Goal: Task Accomplishment & Management: Manage account settings

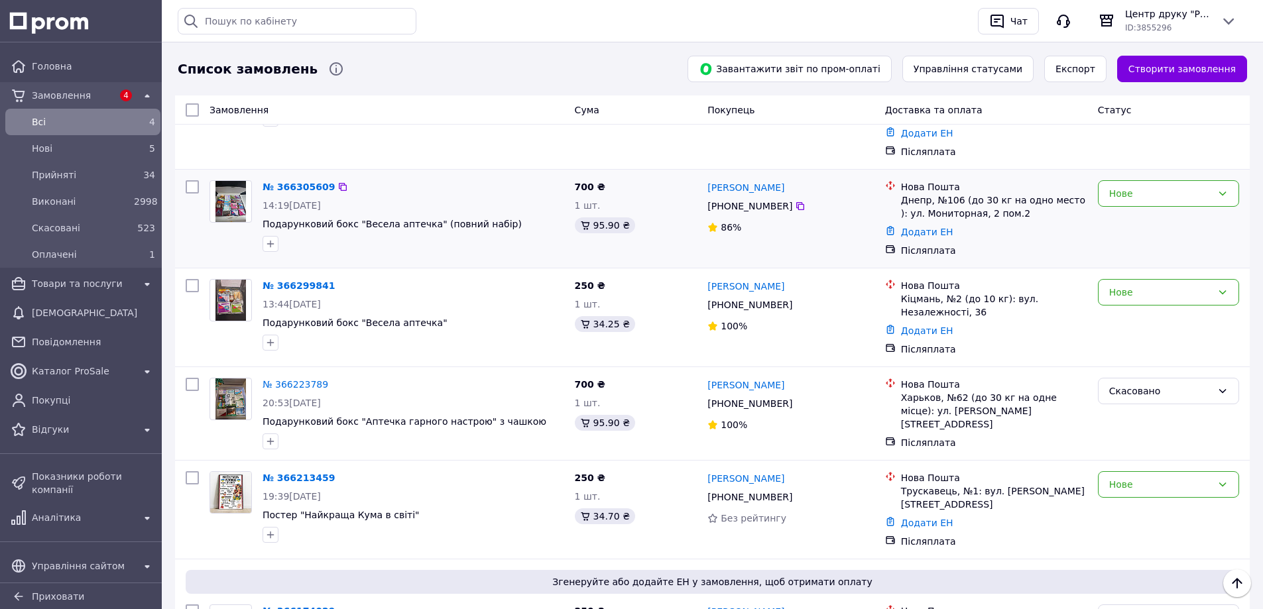
scroll to position [66, 0]
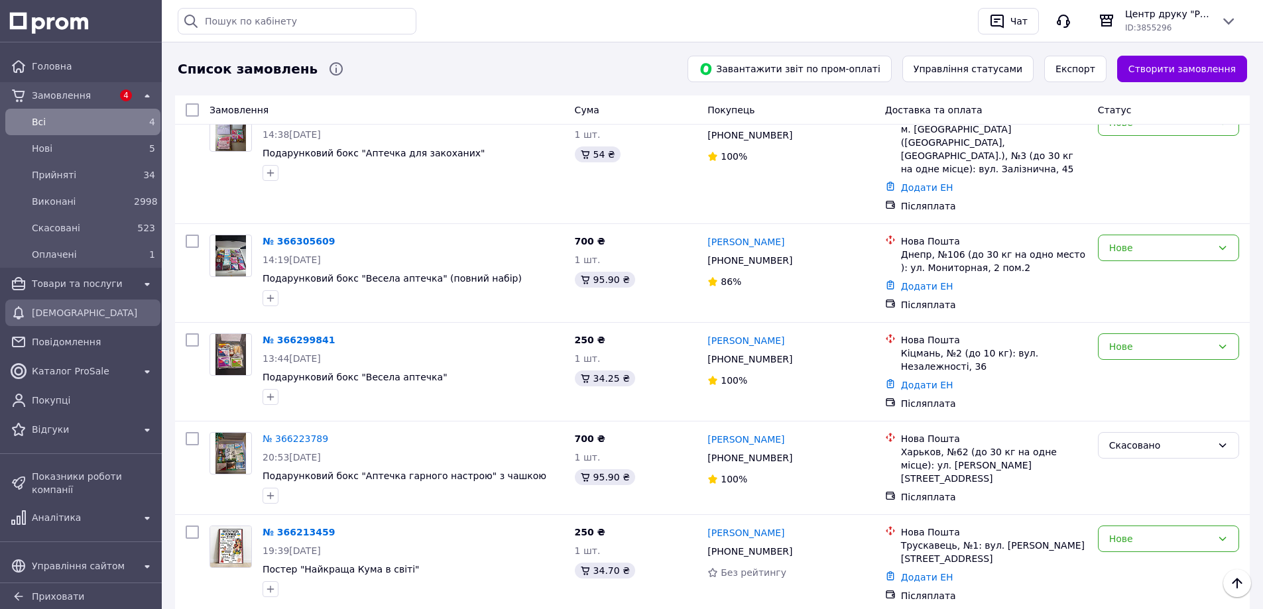
click at [97, 313] on span "[DEMOGRAPHIC_DATA]" at bounding box center [93, 312] width 123 height 13
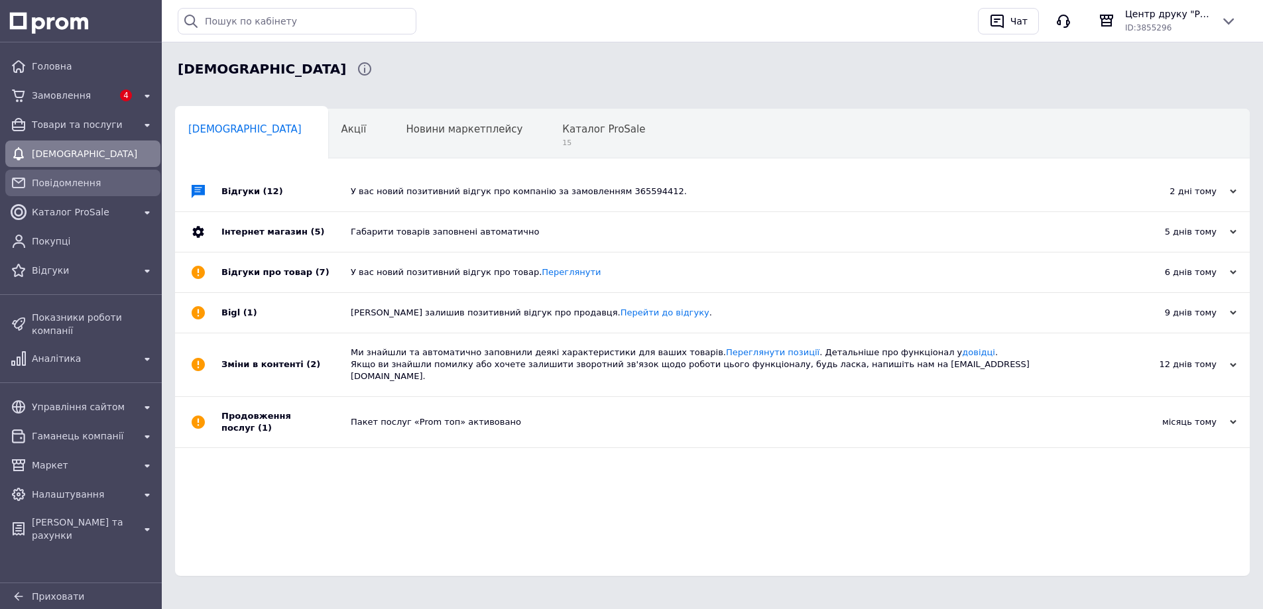
click at [118, 180] on span "Повідомлення" at bounding box center [93, 182] width 123 height 13
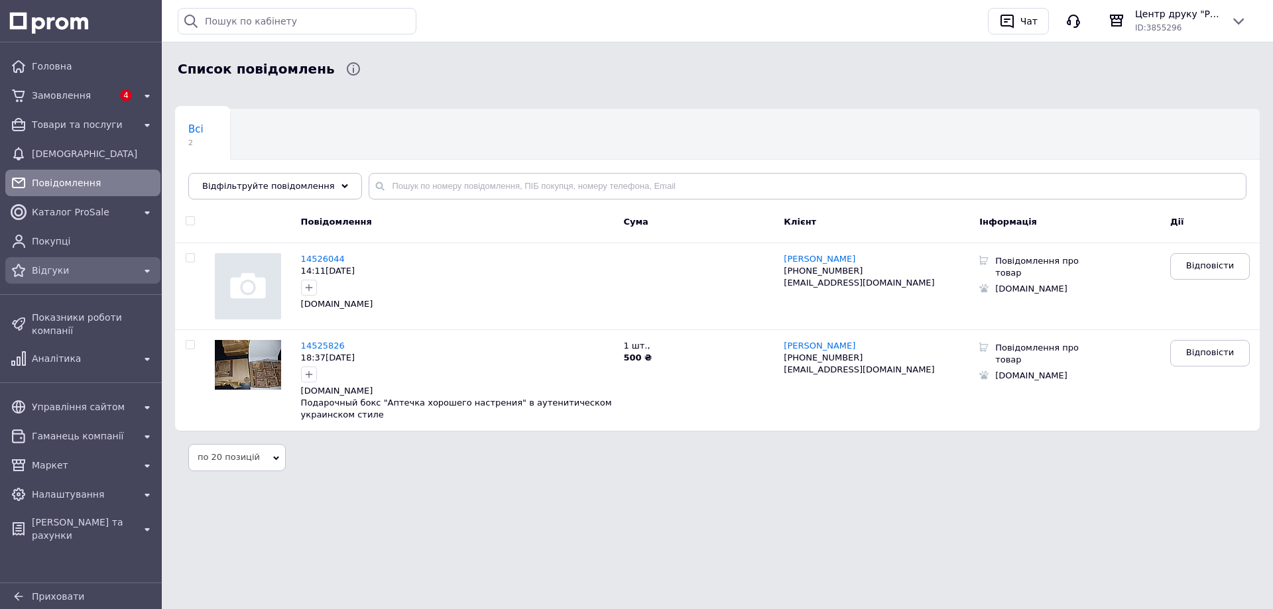
click at [91, 278] on div "Відгуки" at bounding box center [82, 270] width 107 height 19
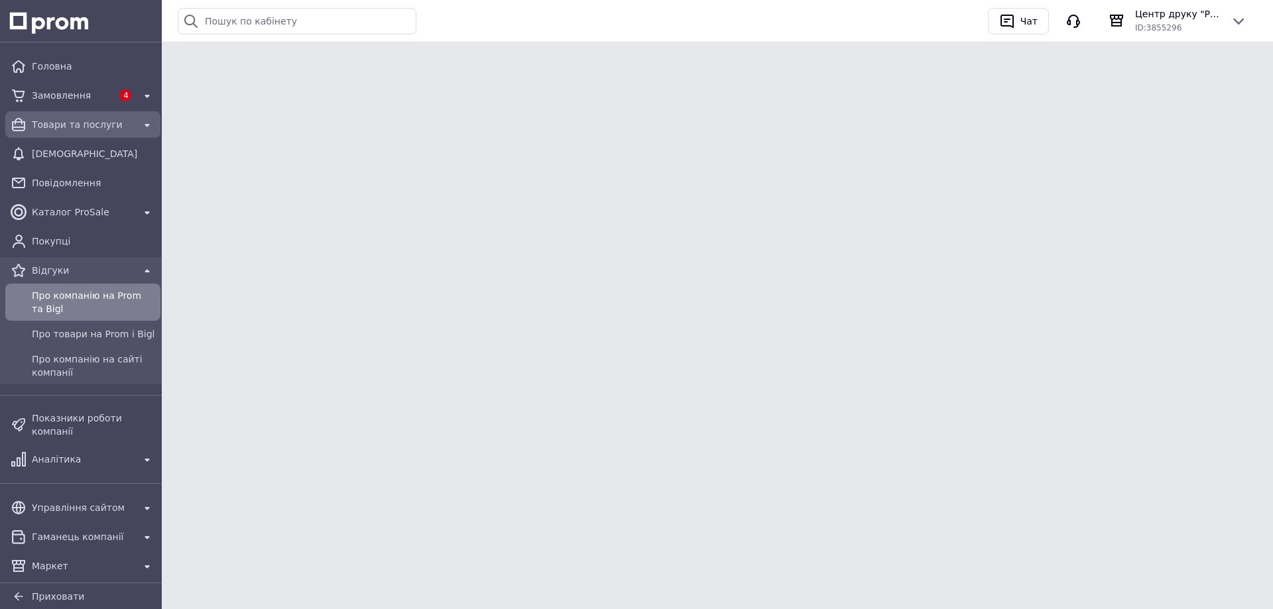
click at [100, 123] on span "Товари та послуги" at bounding box center [83, 124] width 102 height 13
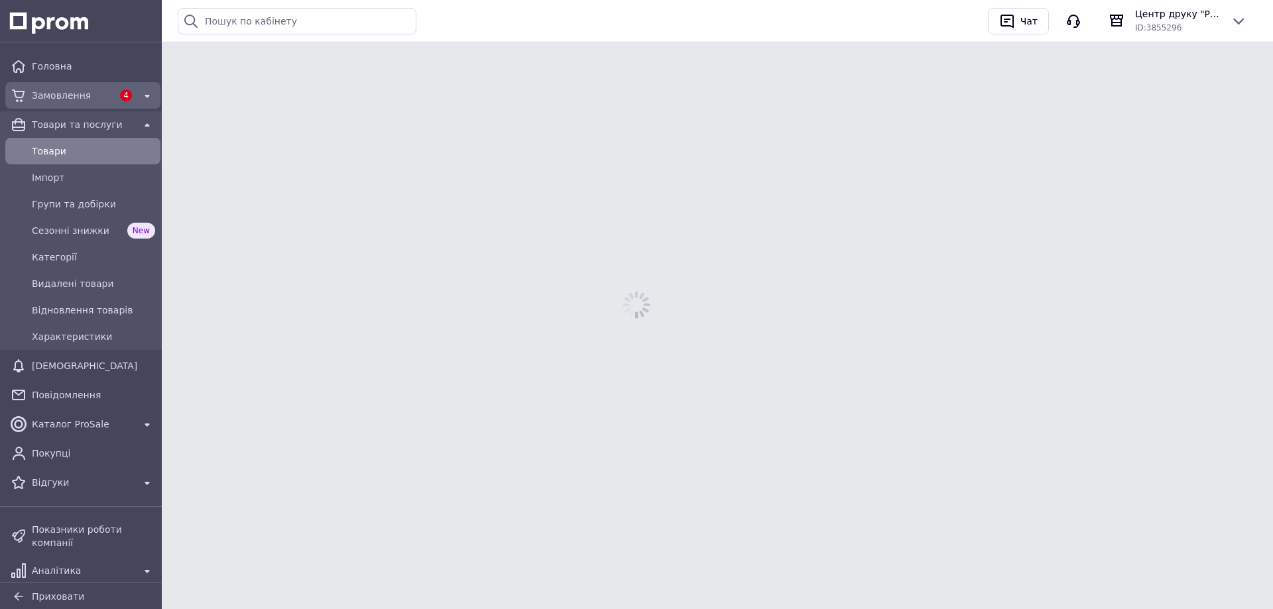
click at [91, 99] on span "Замовлення" at bounding box center [72, 95] width 81 height 13
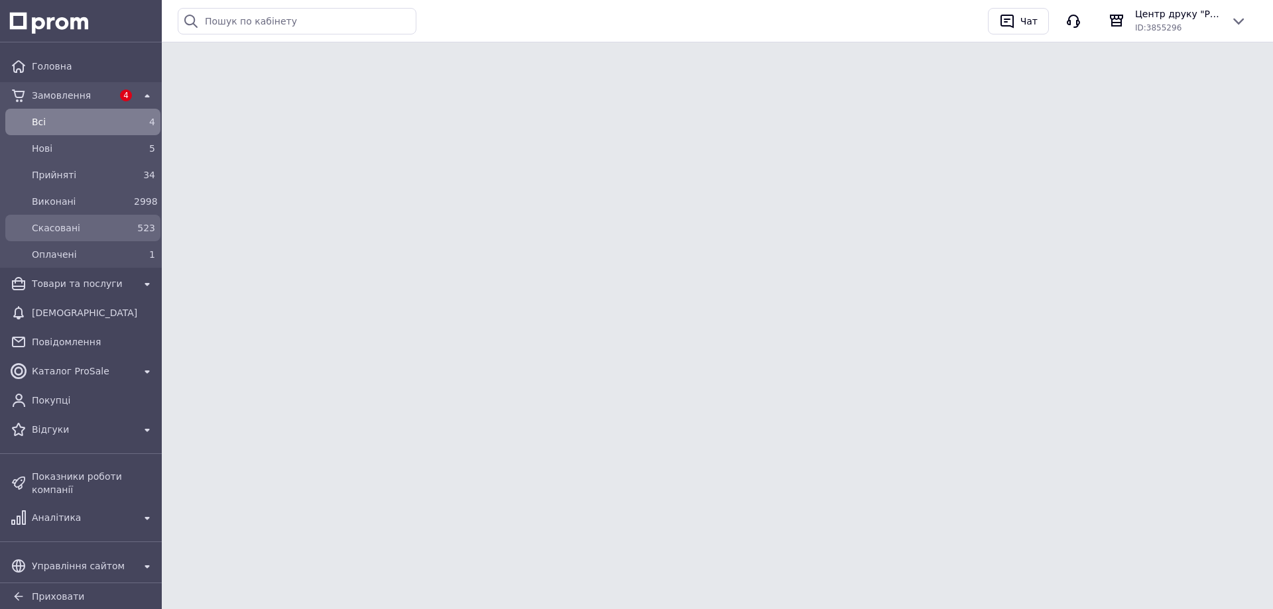
click at [102, 225] on span "Скасовані" at bounding box center [80, 227] width 97 height 13
click at [118, 226] on span "Скасовані" at bounding box center [80, 227] width 97 height 13
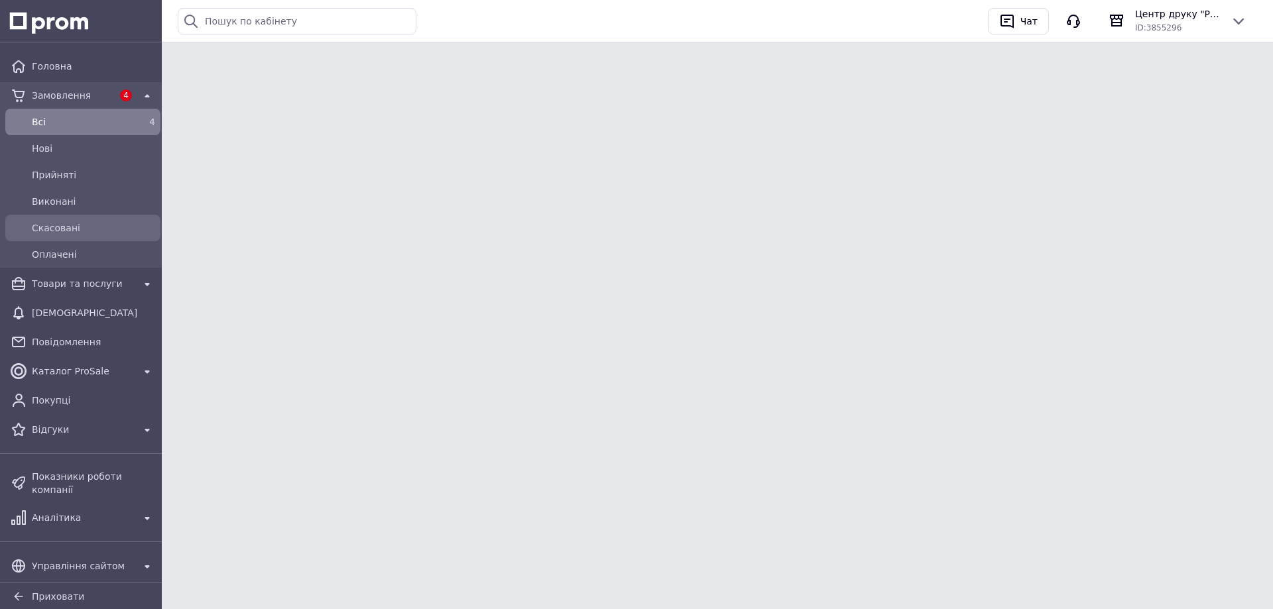
click at [34, 233] on span "Скасовані" at bounding box center [93, 227] width 123 height 13
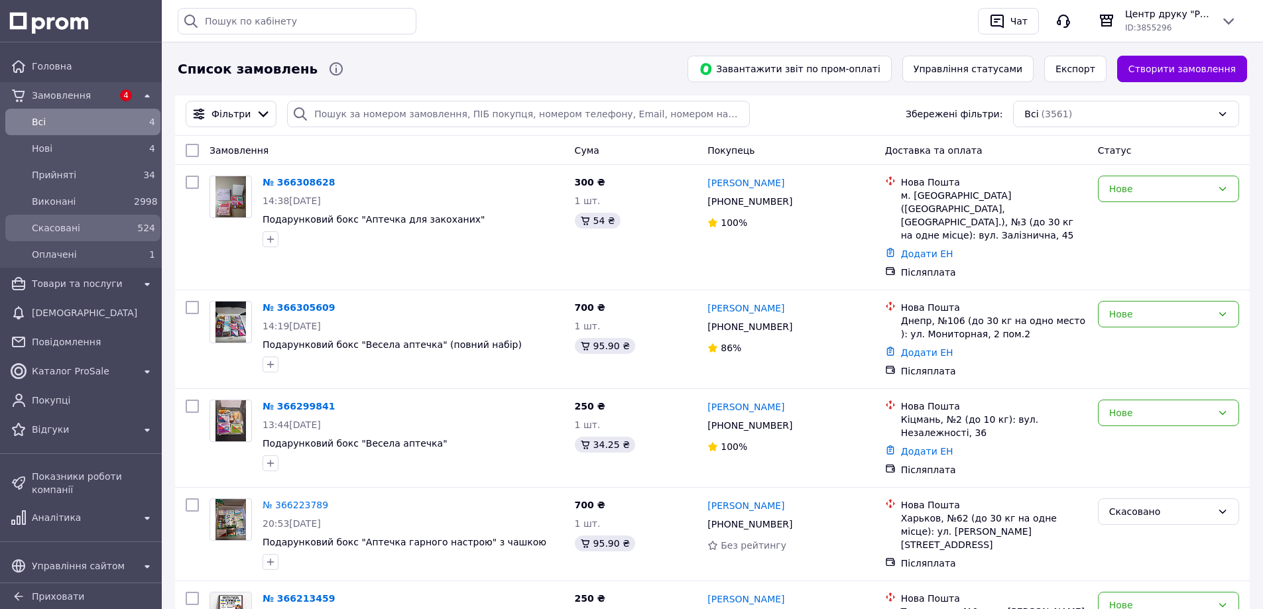
click at [101, 235] on div "Скасовані" at bounding box center [80, 228] width 102 height 19
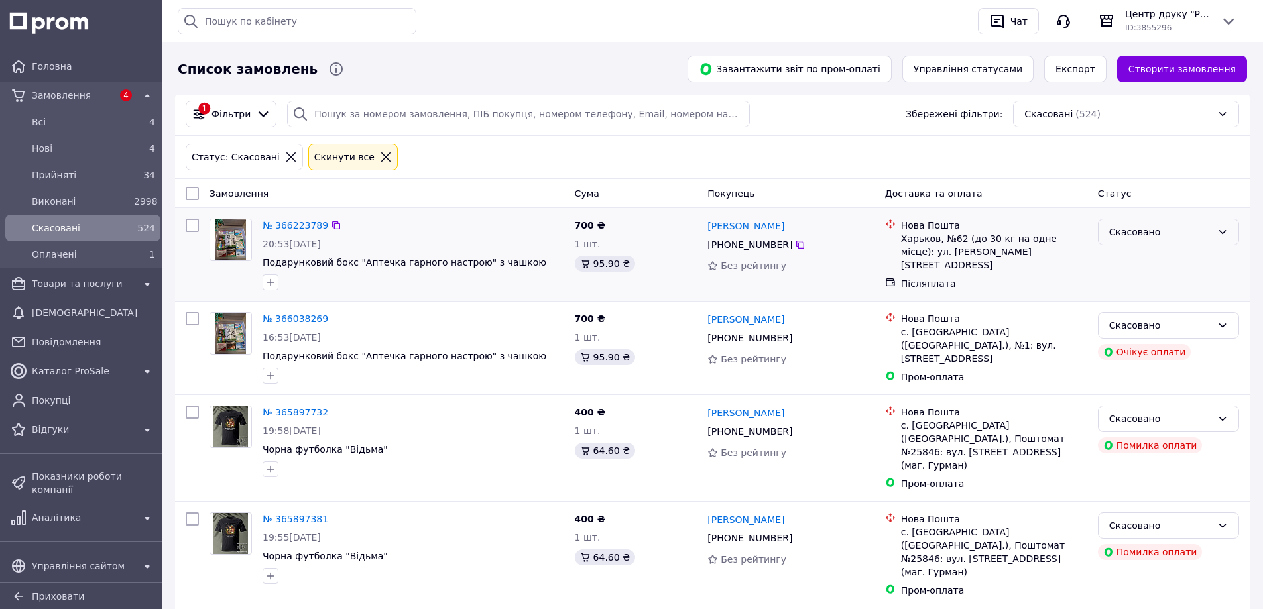
click at [1169, 237] on div "Скасовано" at bounding box center [1160, 232] width 103 height 15
click at [1162, 169] on div "Статус: Скасовані Cкинути все" at bounding box center [712, 157] width 1059 height 32
